Goal: Transaction & Acquisition: Purchase product/service

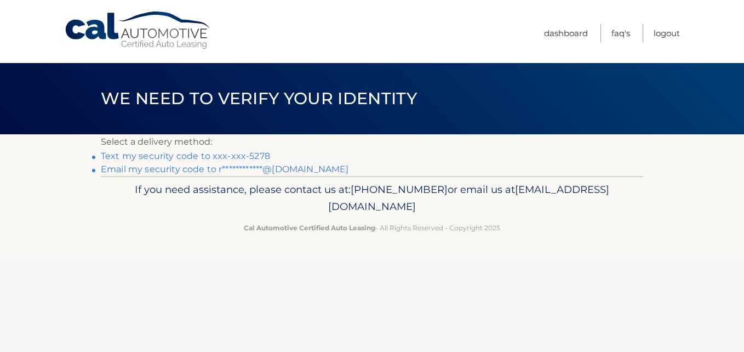
click at [163, 152] on link "Text my security code to xxx-xxx-5278" at bounding box center [185, 156] width 169 height 10
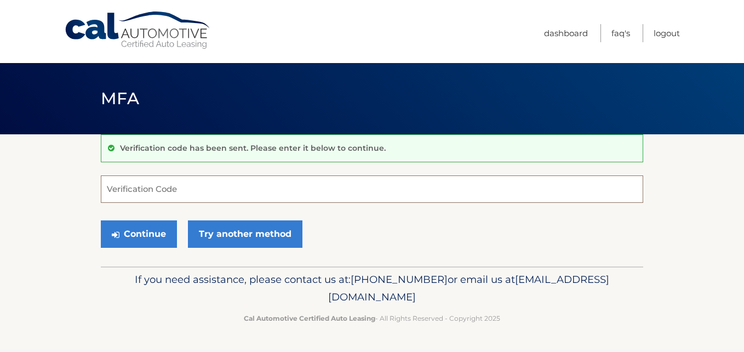
click at [286, 191] on input "Verification Code" at bounding box center [372, 188] width 543 height 27
type input "867395"
click at [101, 220] on button "Continue" at bounding box center [139, 233] width 76 height 27
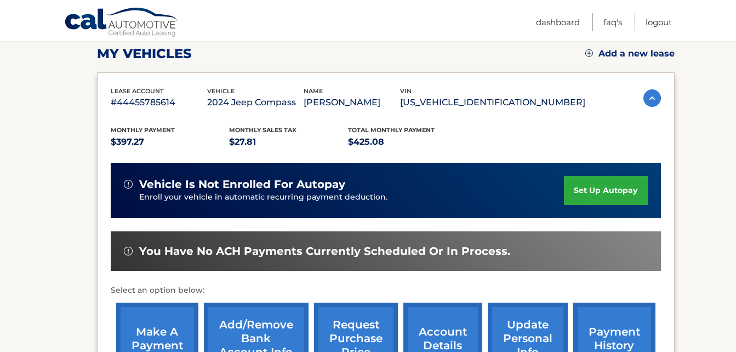
scroll to position [219, 0]
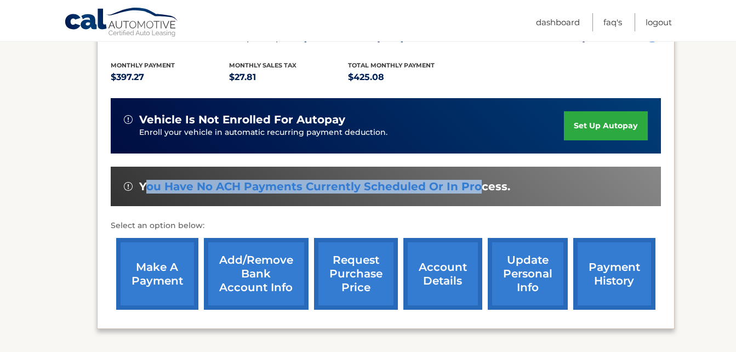
drag, startPoint x: 232, startPoint y: 198, endPoint x: 477, endPoint y: 187, distance: 245.2
click at [477, 187] on span "You have no ACH payments currently scheduled or in process." at bounding box center [324, 187] width 371 height 14
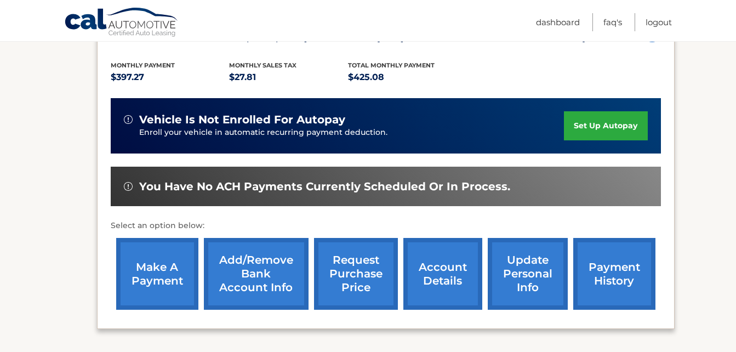
click at [153, 272] on link "make a payment" at bounding box center [157, 274] width 82 height 72
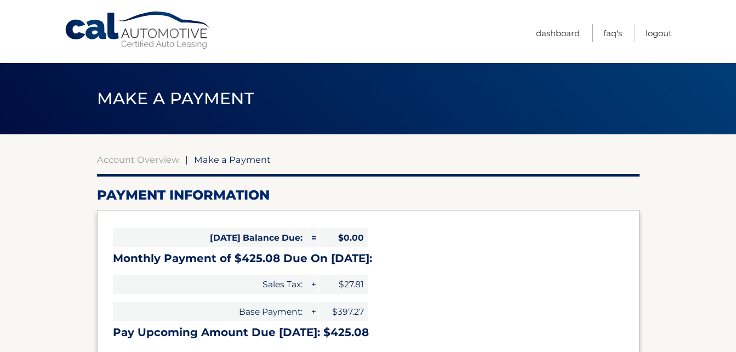
select select "OWE0ZDQyMWMtZjhkYy00NmI2LWIxNWEtNDVhMjg4NGFhMGUx"
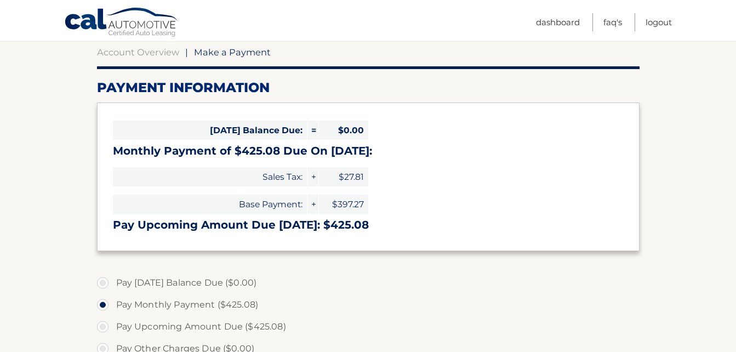
scroll to position [110, 0]
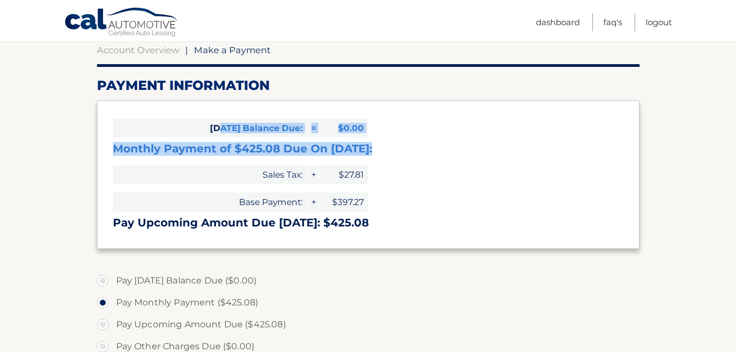
drag, startPoint x: 260, startPoint y: 124, endPoint x: 376, endPoint y: 145, distance: 118.1
click at [376, 145] on div "[DATE] Balance Due: = $0.00 Monthly Payment of $425.08 Due On [DATE]: Sales Tax…" at bounding box center [368, 174] width 543 height 148
click at [376, 145] on h3 "Monthly Payment of $425.08 Due On [DATE]:" at bounding box center [368, 149] width 511 height 14
drag, startPoint x: 323, startPoint y: 130, endPoint x: 375, endPoint y: 198, distance: 86.1
click at [375, 198] on div "[DATE] Balance Due: = $0.00 Monthly Payment of $425.08 Due On [DATE]: Sales Tax…" at bounding box center [368, 174] width 543 height 148
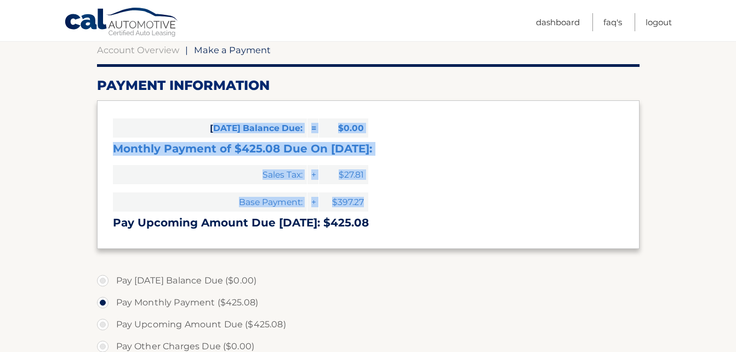
click at [375, 198] on div "[DATE] Balance Due: = $0.00 Monthly Payment of $425.08 Due On [DATE]: Sales Tax…" at bounding box center [368, 174] width 543 height 148
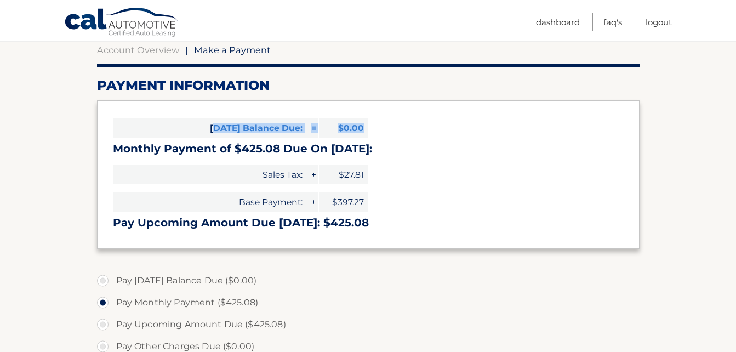
drag, startPoint x: 215, startPoint y: 132, endPoint x: 395, endPoint y: 140, distance: 180.0
click at [395, 140] on div "Today's Balance Due: = $0.00 Monthly Payment of $425.08 Due On Oct 25: Sales Ta…" at bounding box center [368, 174] width 543 height 148
drag, startPoint x: 395, startPoint y: 140, endPoint x: 386, endPoint y: 144, distance: 9.6
click at [395, 140] on div "Today's Balance Due: = $0.00 Monthly Payment of $425.08 Due On Oct 25: Sales Ta…" at bounding box center [368, 174] width 543 height 148
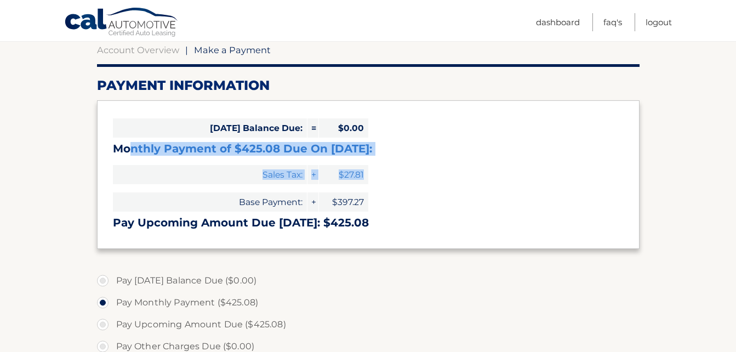
drag, startPoint x: 132, startPoint y: 143, endPoint x: 430, endPoint y: 156, distance: 298.4
click at [430, 156] on div "Today's Balance Due: = $0.00 Monthly Payment of $425.08 Due On Oct 25: Sales Ta…" at bounding box center [368, 174] width 543 height 148
drag, startPoint x: 430, startPoint y: 156, endPoint x: 408, endPoint y: 161, distance: 21.9
click at [430, 156] on div "Today's Balance Due: = $0.00 Monthly Payment of $425.08 Due On Oct 25: Sales Ta…" at bounding box center [368, 174] width 543 height 148
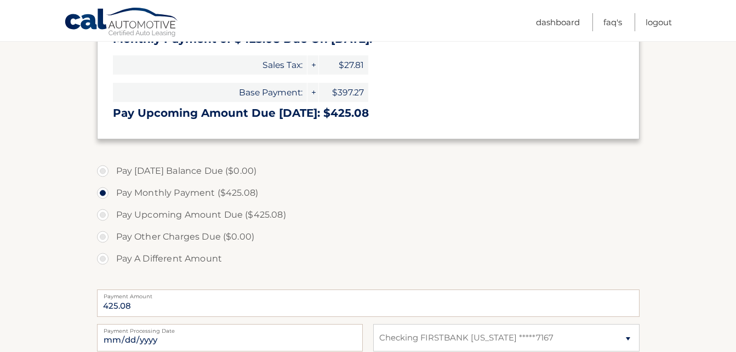
scroll to position [274, 0]
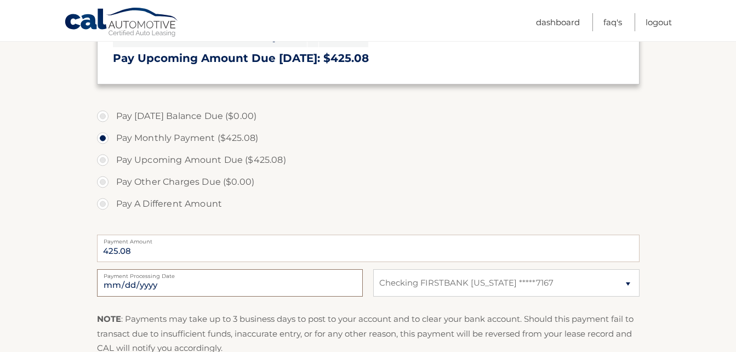
click at [193, 289] on input "2025-10-11" at bounding box center [230, 282] width 266 height 27
type input "2025-10-13"
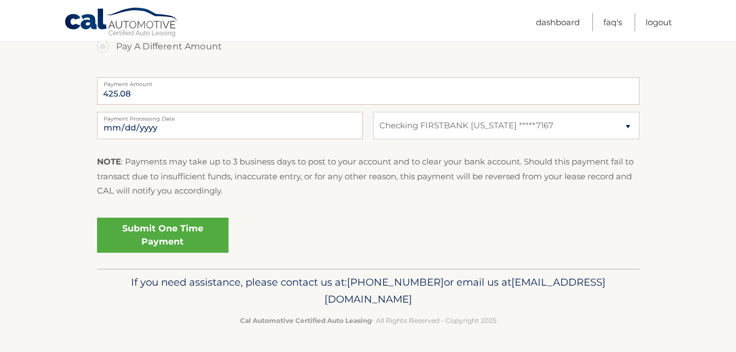
click at [421, 192] on p "NOTE : Payments may take up to 3 business days to post to your account and to c…" at bounding box center [368, 176] width 543 height 43
click at [155, 221] on link "Submit One Time Payment" at bounding box center [163, 235] width 132 height 35
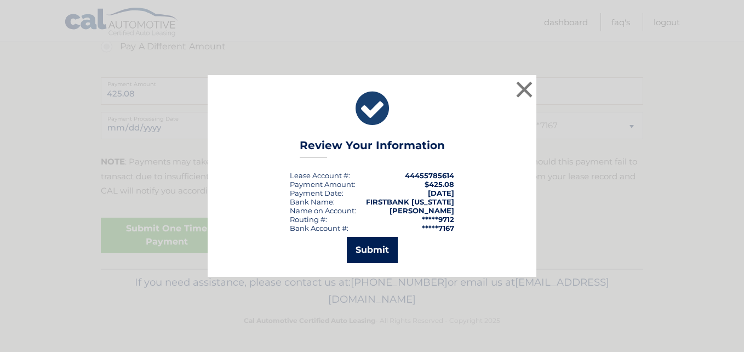
click at [376, 243] on button "Submit" at bounding box center [372, 250] width 51 height 26
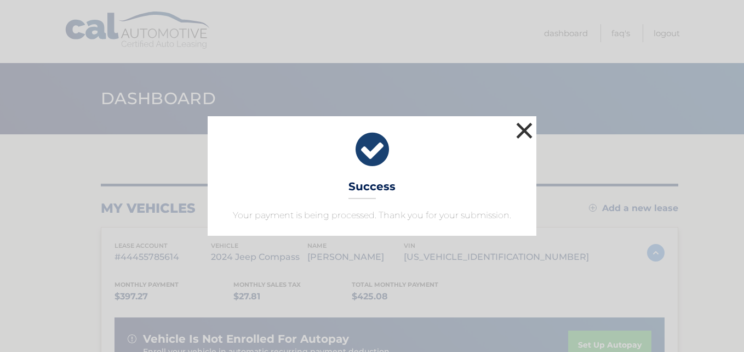
click at [525, 124] on button "×" at bounding box center [525, 130] width 22 height 22
